Goal: Contribute content: Add original content to the website for others to see

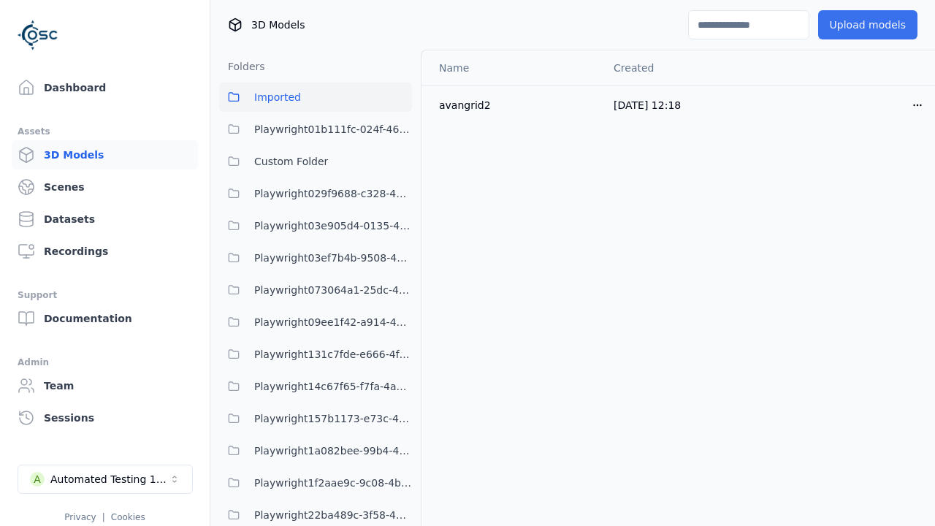
click at [872, 25] on button "Upload models" at bounding box center [867, 24] width 99 height 29
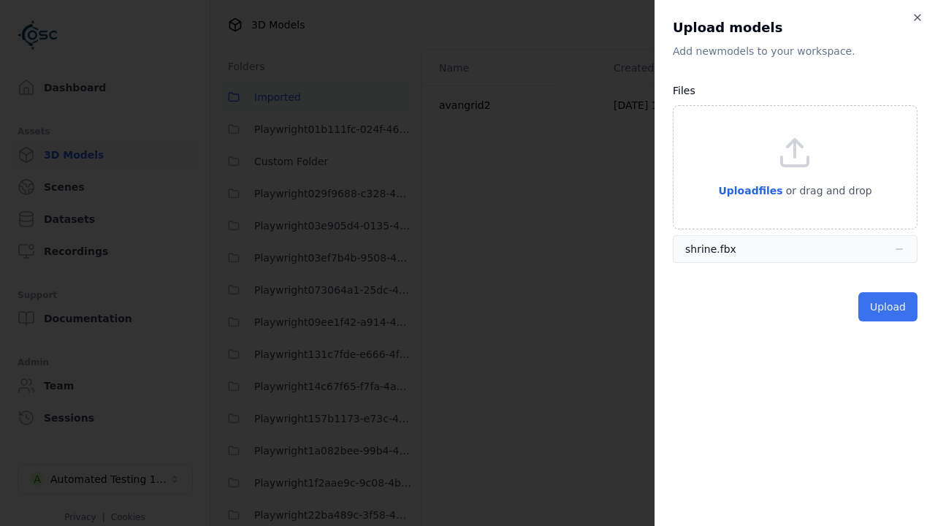
click at [890, 307] on button "Upload" at bounding box center [887, 306] width 59 height 29
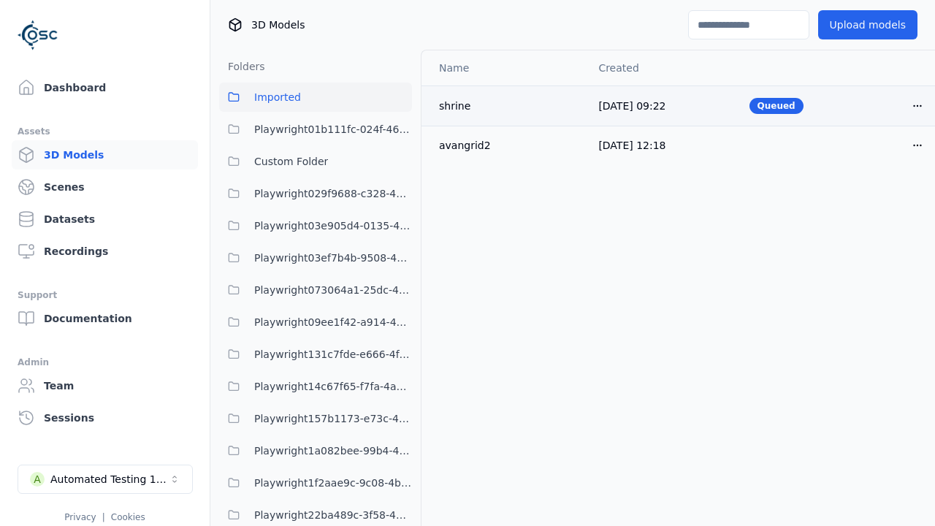
click at [917, 105] on html "Support Dashboard Assets 3D Models Scenes Datasets Recordings Support Documenta…" at bounding box center [467, 263] width 935 height 526
click at [885, 162] on div "Delete" at bounding box center [885, 161] width 86 height 23
